Goal: Task Accomplishment & Management: Manage account settings

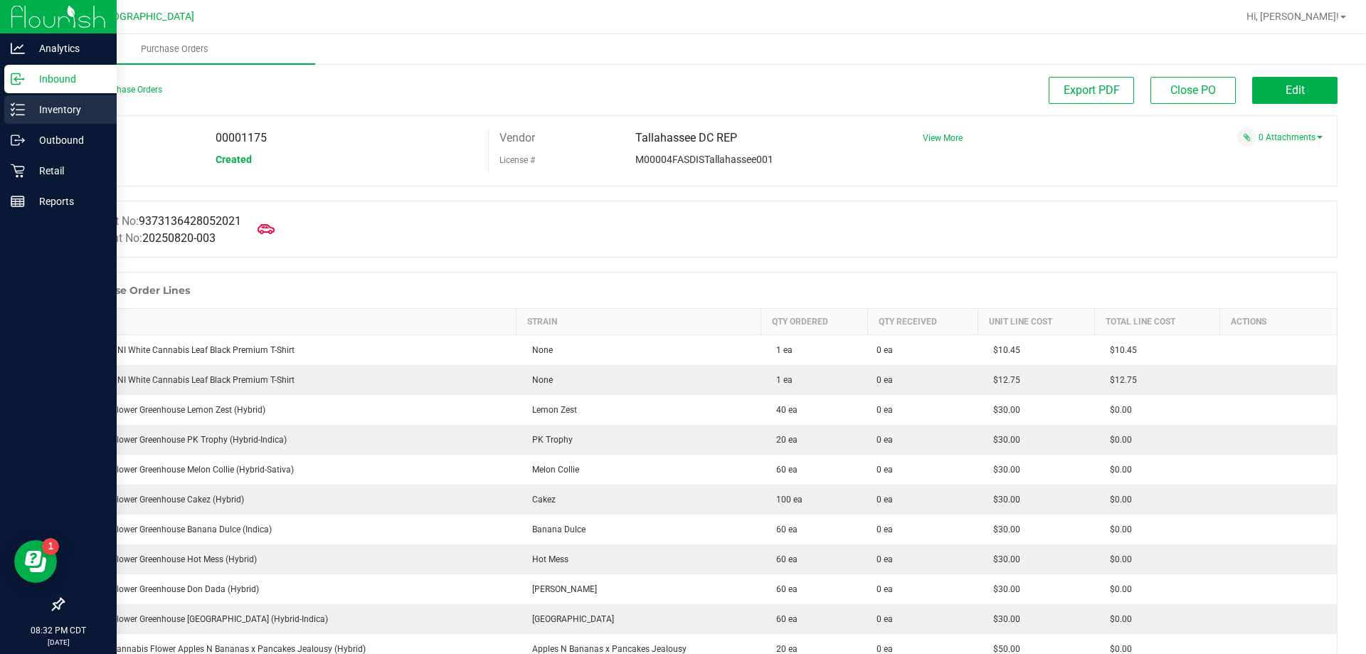
click at [32, 106] on p "Inventory" at bounding box center [67, 109] width 85 height 17
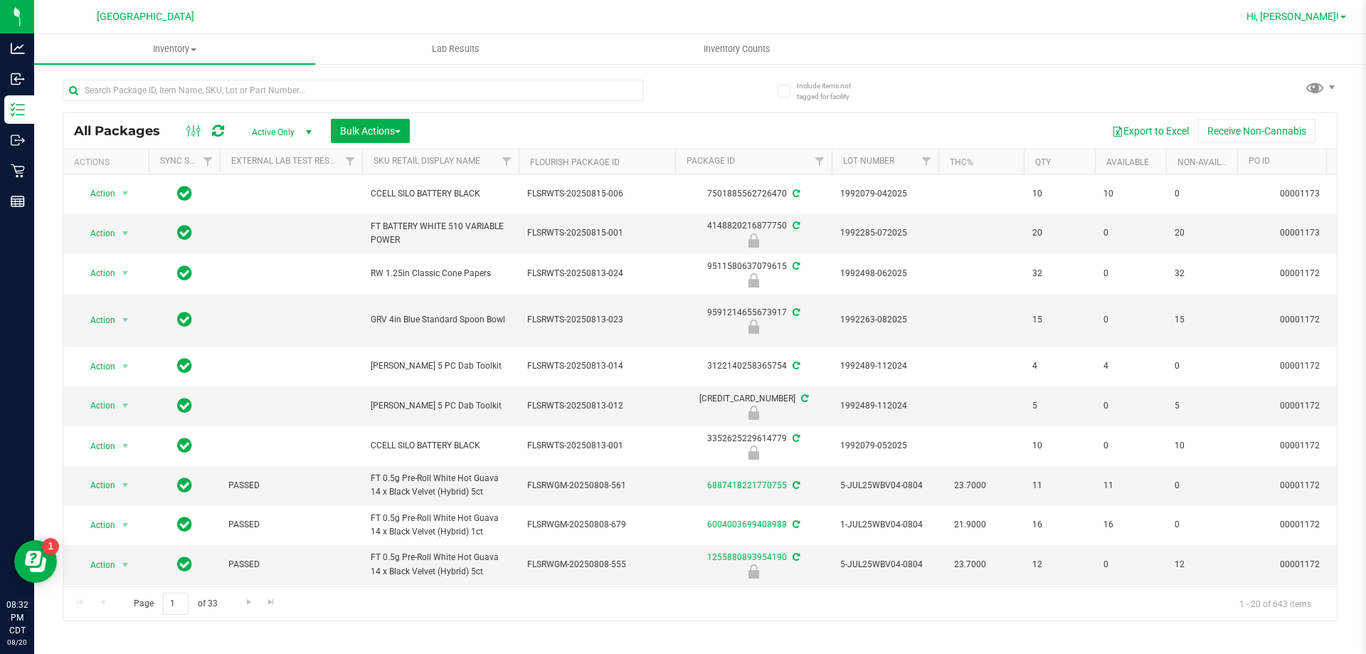
click at [1322, 16] on span "Hi, [PERSON_NAME]!" at bounding box center [1293, 16] width 93 height 11
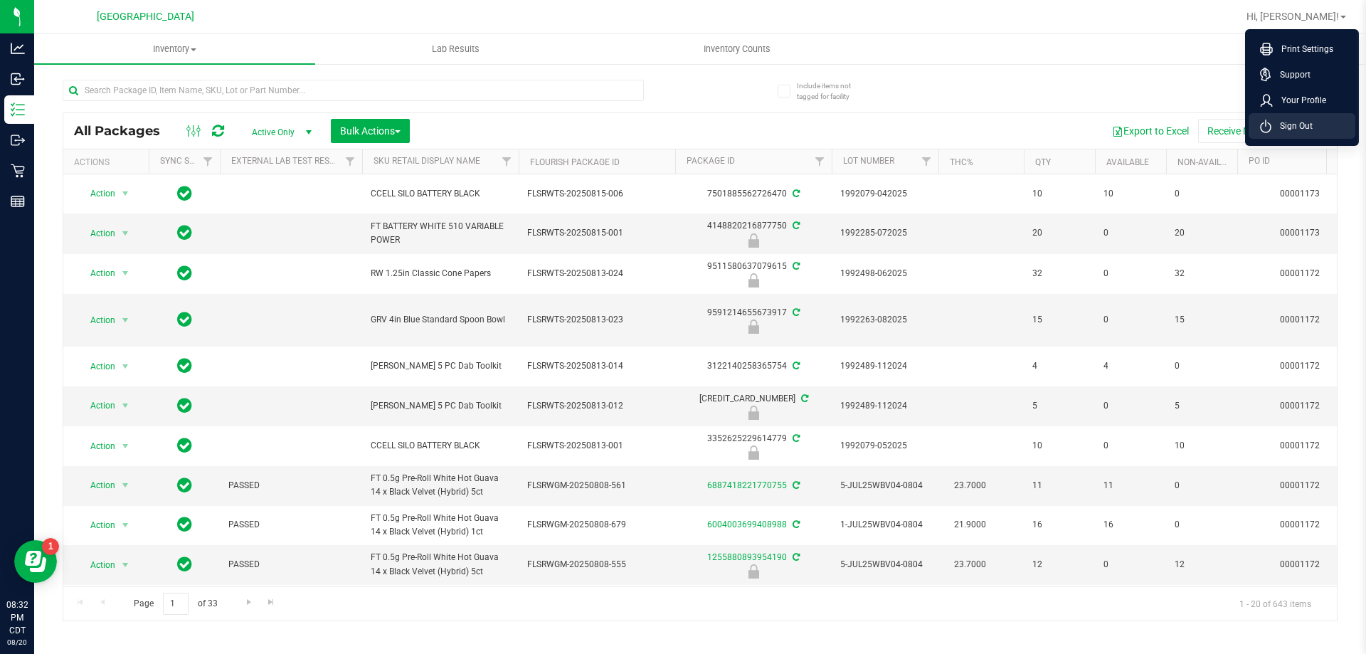
click at [1308, 123] on span "Sign Out" at bounding box center [1292, 126] width 41 height 14
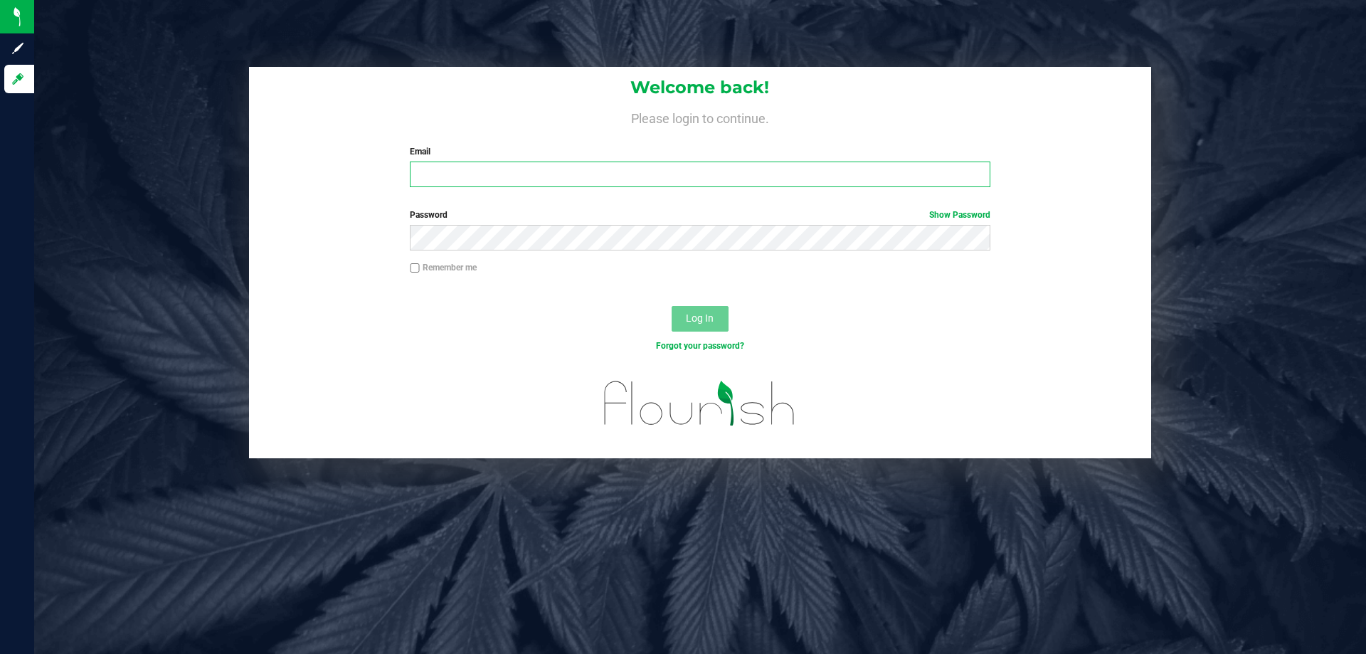
click at [616, 167] on input "Email" at bounding box center [700, 175] width 580 height 26
type input "[EMAIL_ADDRESS][DOMAIN_NAME]"
click at [672, 306] on button "Log In" at bounding box center [700, 319] width 57 height 26
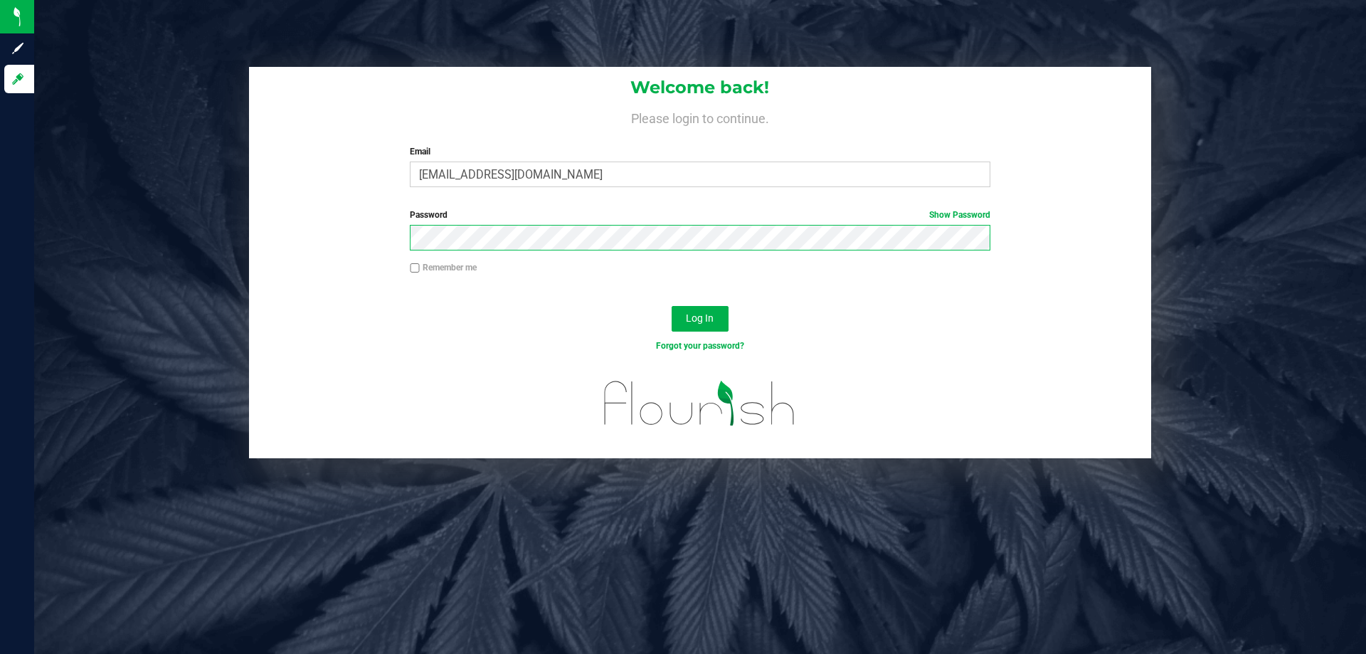
click at [672, 306] on button "Log In" at bounding box center [700, 319] width 57 height 26
